Goal: Task Accomplishment & Management: Manage account settings

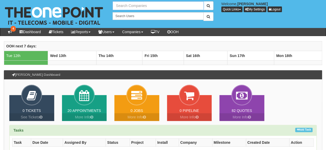
click at [143, 7] on input "text" at bounding box center [157, 5] width 91 height 9
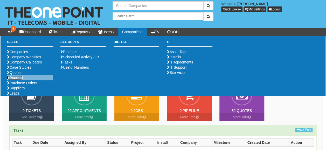
type input "Search Companies"
click at [17, 80] on link "Pipeline" at bounding box center [15, 78] width 16 height 4
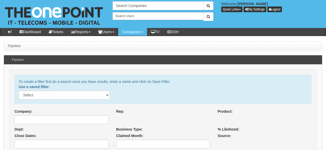
select select
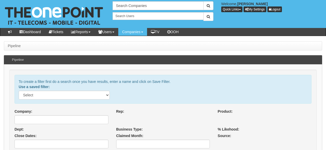
select select
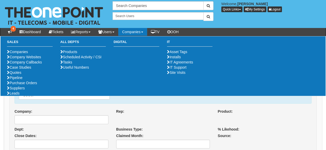
select select
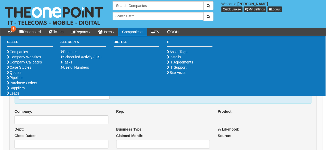
select select
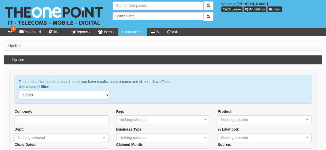
click at [134, 5] on input "text" at bounding box center [157, 5] width 91 height 9
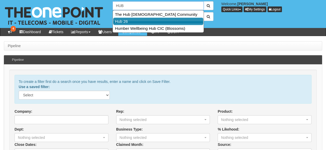
click at [120, 22] on link "Hub 26" at bounding box center [158, 22] width 90 height 8
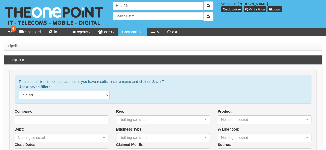
type input "Hub 26"
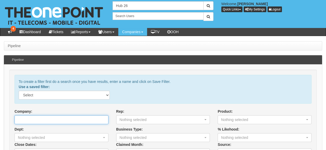
click at [53, 118] on input "Company:" at bounding box center [62, 119] width 94 height 9
type input "H"
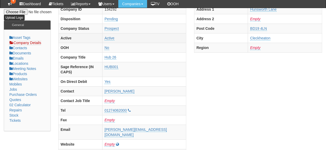
scroll to position [52, 0]
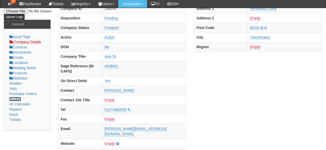
click at [16, 97] on link "Quotes" at bounding box center [15, 99] width 12 height 4
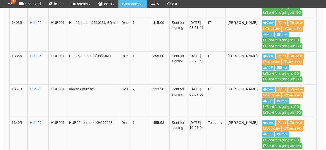
scroll to position [321, 0]
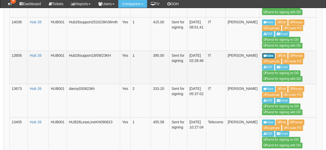
click at [262, 53] on link "View" at bounding box center [268, 56] width 13 height 6
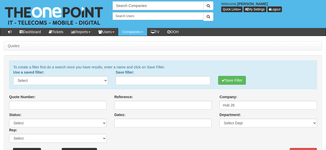
scroll to position [334, 0]
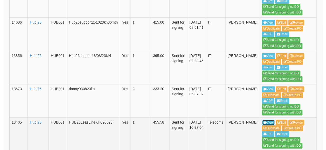
click at [262, 120] on link "View" at bounding box center [268, 123] width 13 height 6
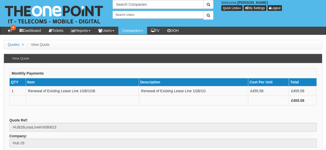
scroll to position [2, 0]
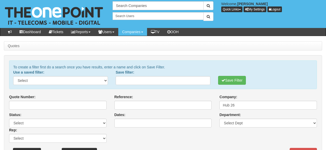
scroll to position [334, 0]
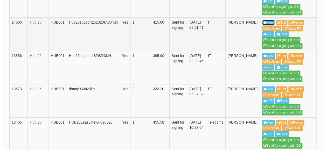
click at [262, 20] on link "View" at bounding box center [268, 23] width 13 height 6
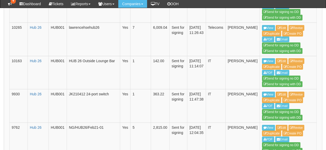
scroll to position [751, 0]
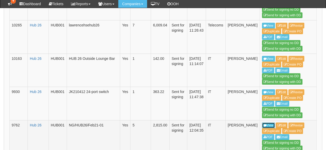
click at [262, 123] on link "View" at bounding box center [268, 126] width 13 height 6
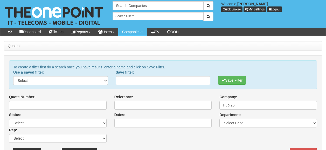
scroll to position [764, 0]
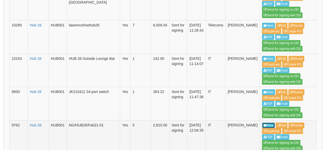
click at [262, 123] on link "View" at bounding box center [268, 126] width 13 height 6
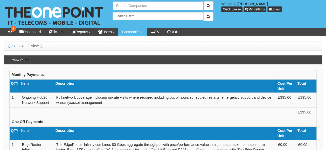
click at [143, 6] on input "text" at bounding box center [157, 5] width 91 height 9
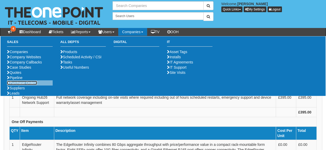
type input "Search Companies"
click at [18, 85] on link "Purchase Orders" at bounding box center [22, 83] width 30 height 4
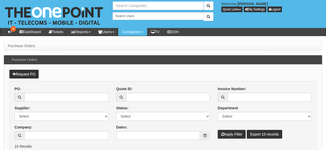
click at [132, 7] on input "text" at bounding box center [157, 5] width 91 height 9
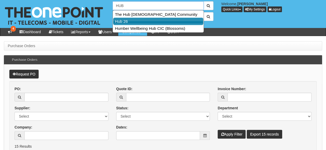
click at [127, 22] on link "Hub 26" at bounding box center [158, 22] width 90 height 8
type input "Hub 26"
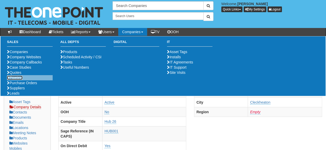
click at [15, 80] on link "Pipeline" at bounding box center [15, 78] width 16 height 4
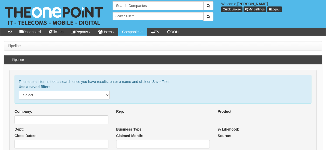
select select
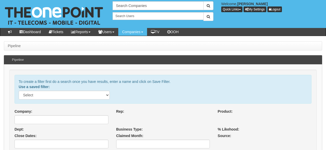
select select
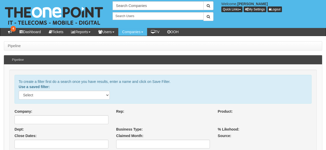
select select
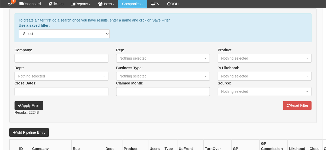
scroll to position [66, 0]
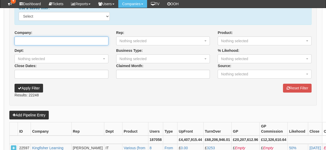
click at [73, 37] on input "Company:" at bounding box center [62, 41] width 94 height 9
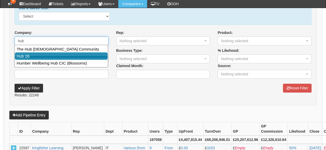
click at [23, 54] on link "Hub 26" at bounding box center [61, 56] width 93 height 8
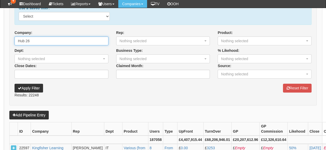
type input "Hub 26"
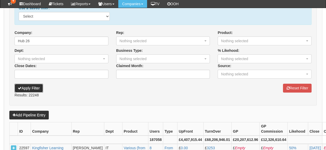
click at [25, 88] on button "Apply Filter" at bounding box center [29, 88] width 28 height 9
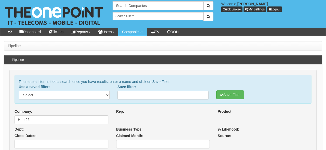
select select
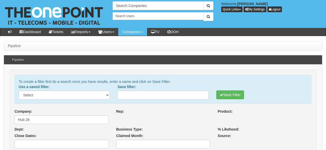
select select
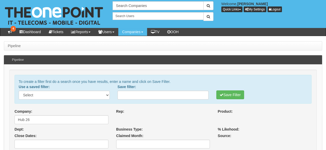
select select
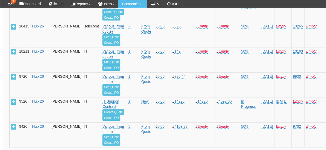
scroll to position [1115, 0]
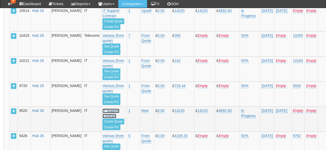
select select "2"
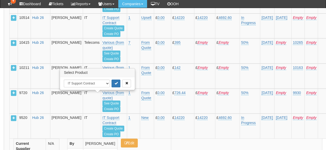
scroll to position [1105, 0]
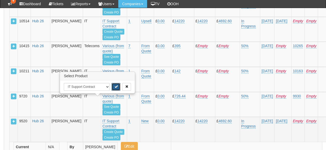
click at [112, 85] on button "submit" at bounding box center [115, 87] width 9 height 8
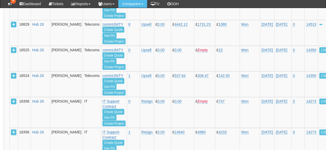
scroll to position [481, 0]
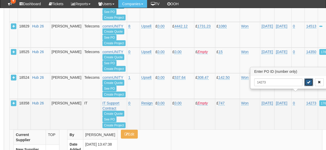
click at [308, 81] on icon "submit" at bounding box center [308, 81] width 3 height 3
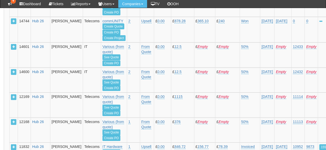
scroll to position [906, 0]
